Goal: Use online tool/utility: Use online tool/utility

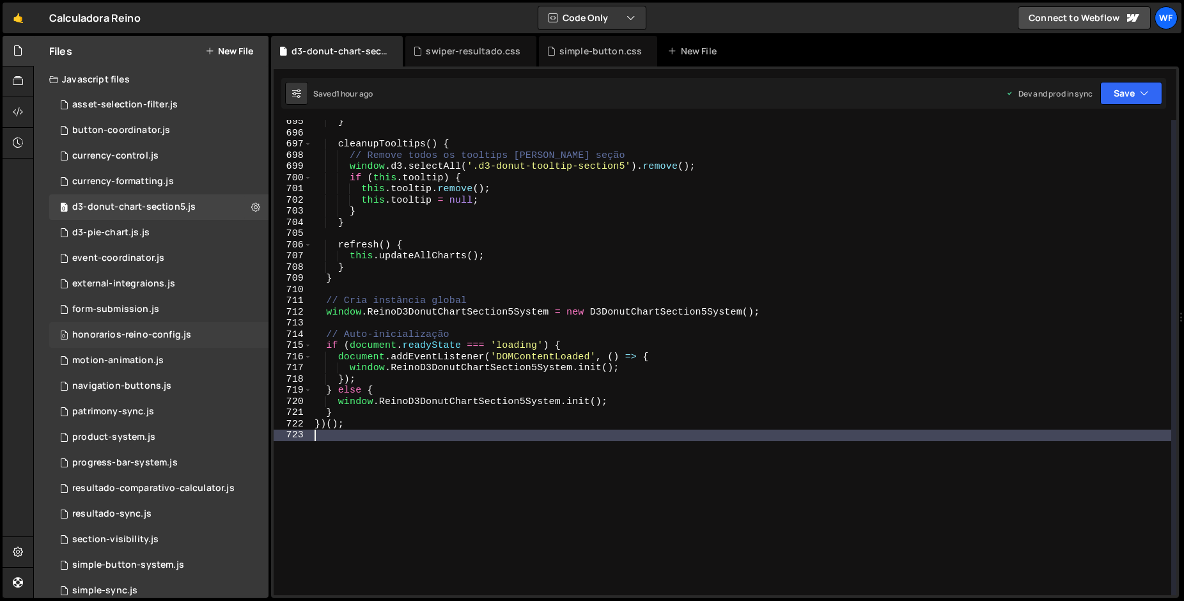
scroll to position [7767, 0]
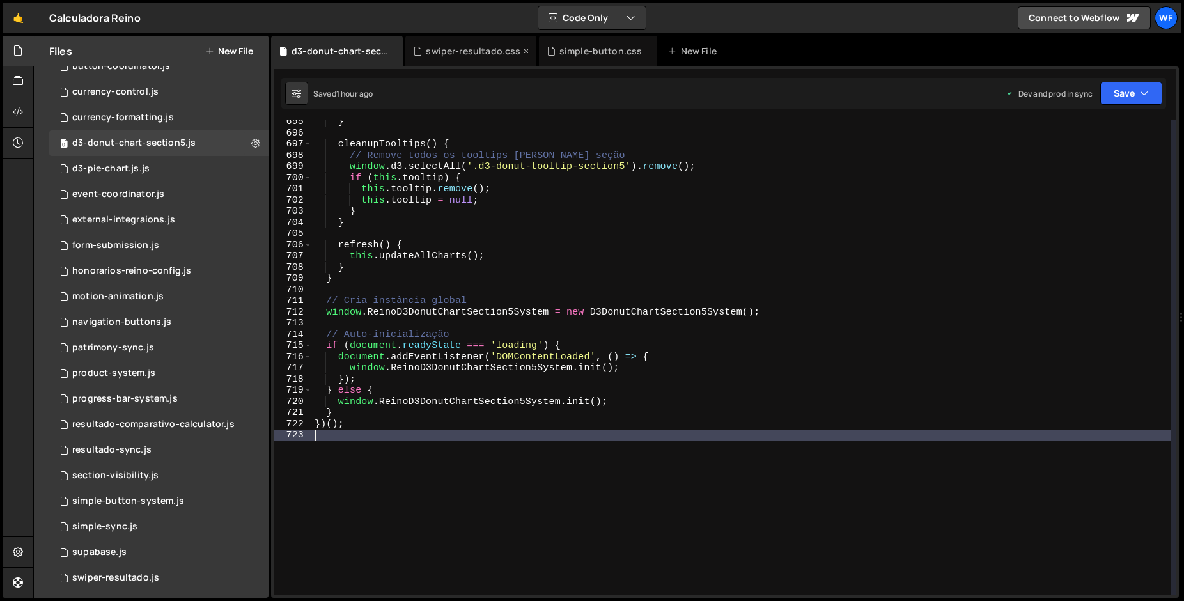
click at [479, 52] on div "swiper-resultado.css" at bounding box center [473, 51] width 95 height 13
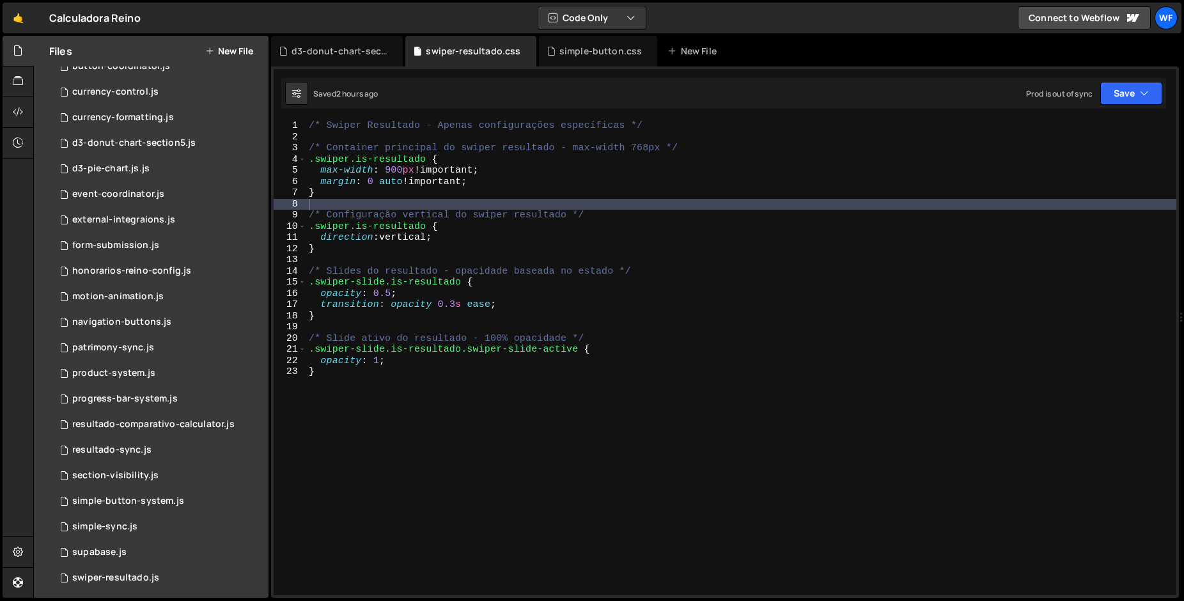
click at [517, 160] on div "/* Swiper Resultado - Apenas configurações específicas */ /* Container principa…" at bounding box center [741, 368] width 870 height 497
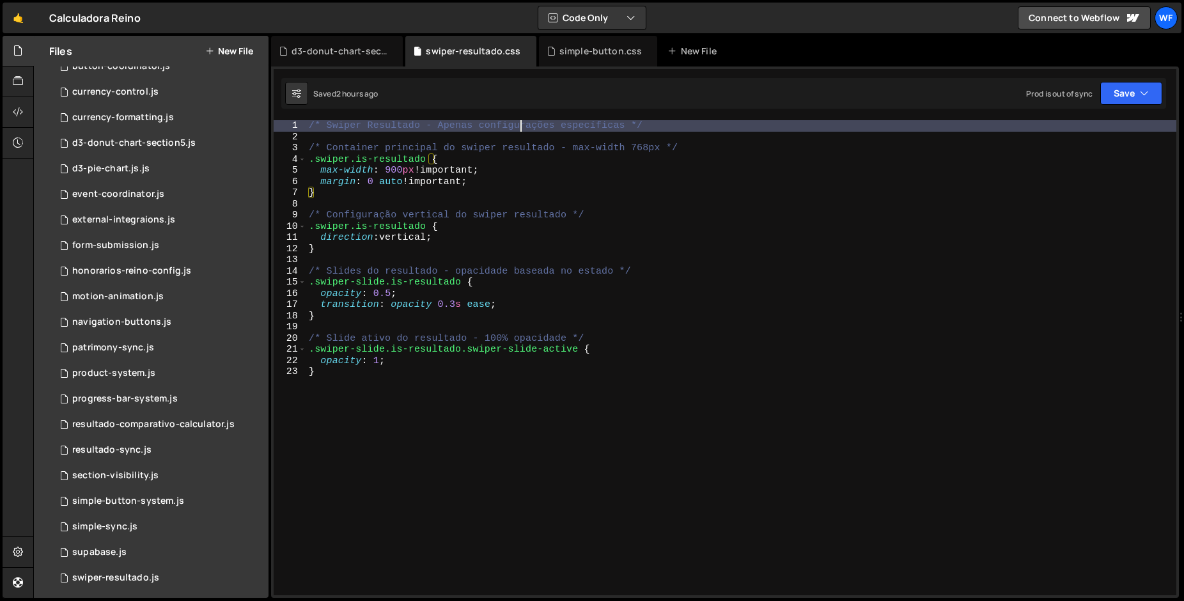
click at [520, 128] on div "/* Swiper Resultado - Apenas configurações específicas */ /* Container principa…" at bounding box center [741, 368] width 870 height 497
click at [523, 159] on div "/* Swiper Resultado - Apenas configurações específicas */ /* Container principa…" at bounding box center [741, 368] width 870 height 497
type textarea ".swiper.is-resultado {"
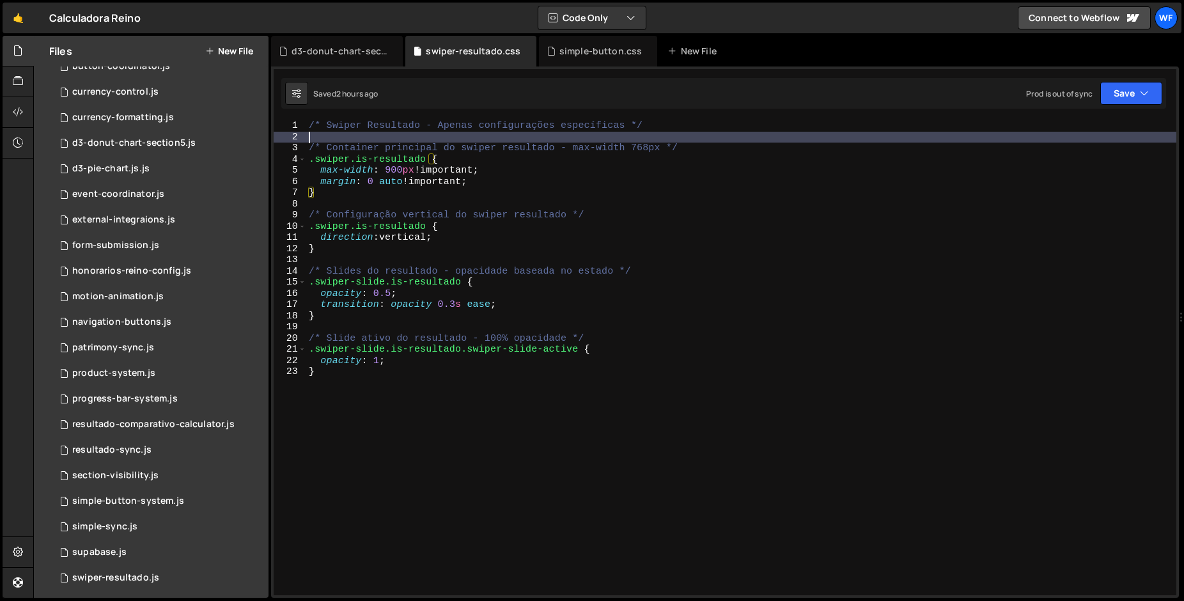
click at [523, 139] on div "/* Swiper Resultado - Apenas configurações específicas */ /* Container principa…" at bounding box center [741, 368] width 870 height 497
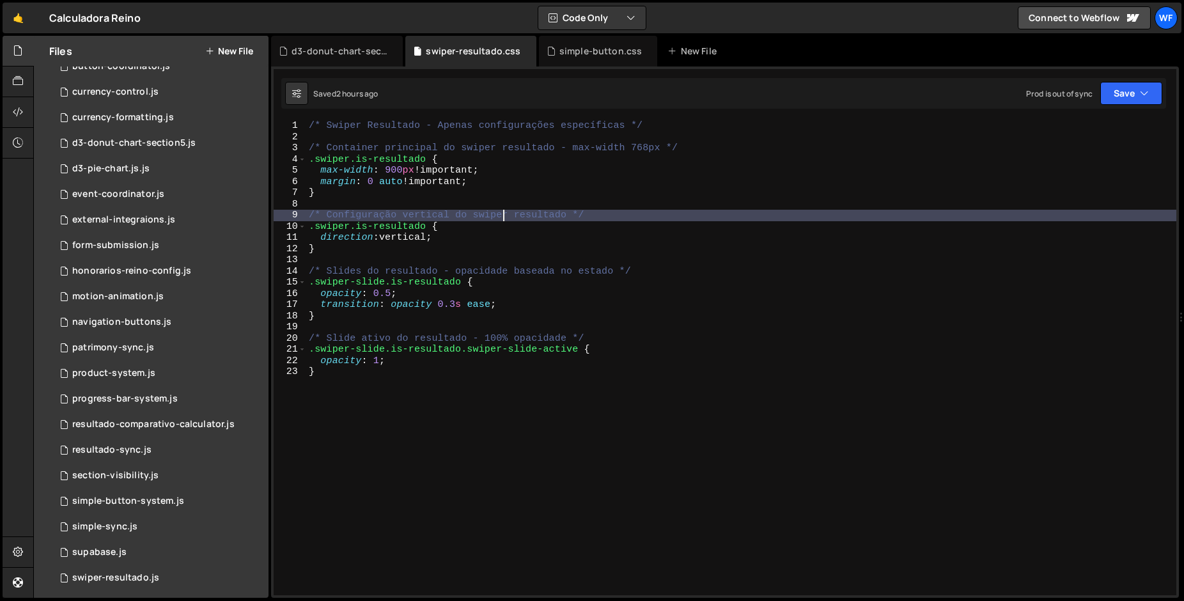
click at [502, 219] on div "/* Swiper Resultado - Apenas configurações específicas */ /* Container principa…" at bounding box center [741, 368] width 870 height 497
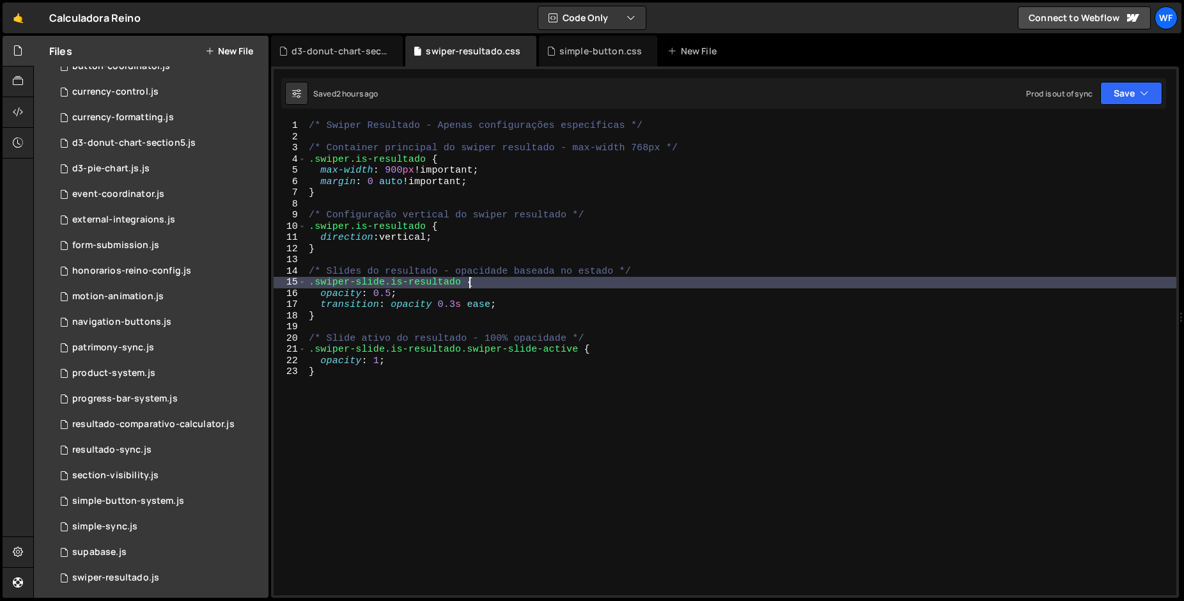
click at [520, 286] on div "/* Swiper Resultado - Apenas configurações específicas */ /* Container principa…" at bounding box center [741, 368] width 870 height 497
type textarea ".swiper-slide.is-resultado {"
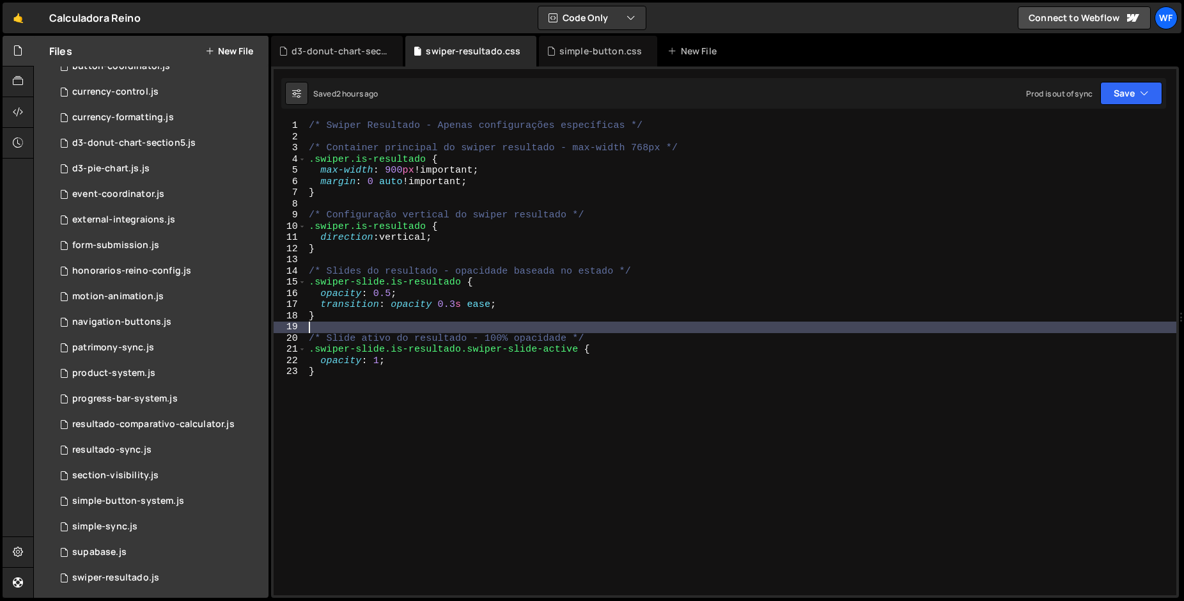
click at [621, 327] on div "/* Swiper Resultado - Apenas configurações específicas */ /* Container principa…" at bounding box center [741, 368] width 870 height 497
